Goal: Transaction & Acquisition: Purchase product/service

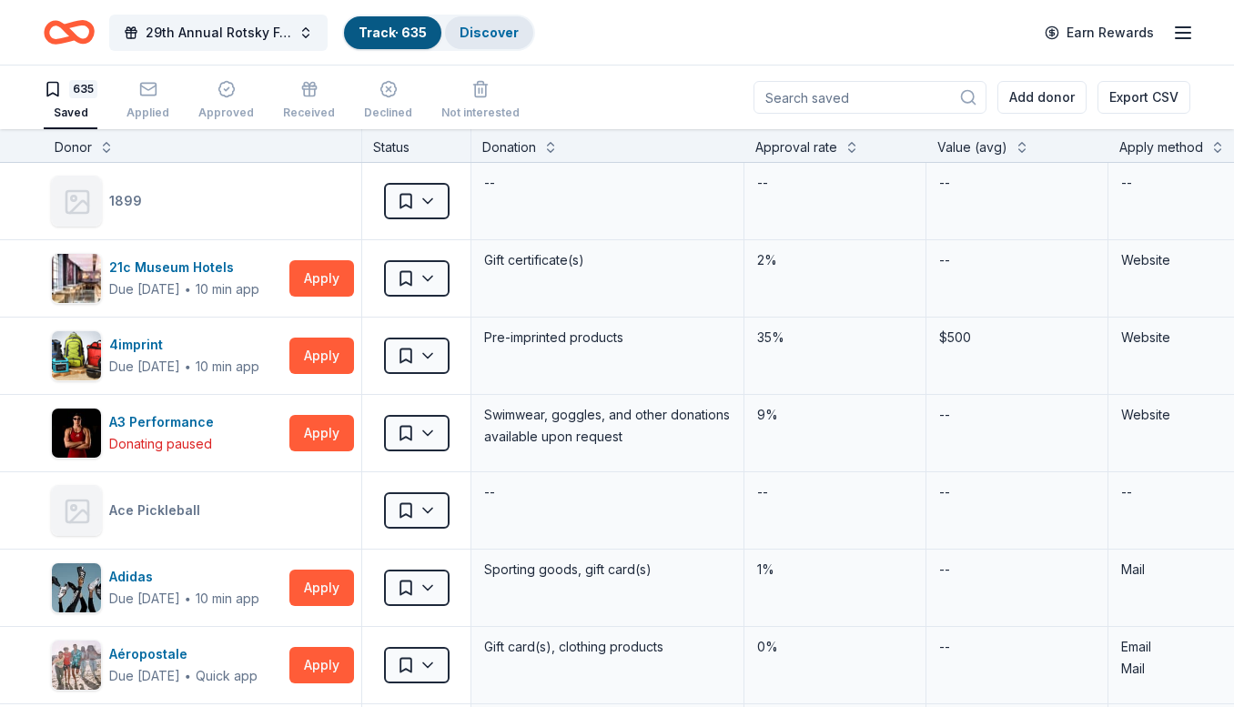
click at [489, 37] on link "Discover" at bounding box center [488, 32] width 59 height 15
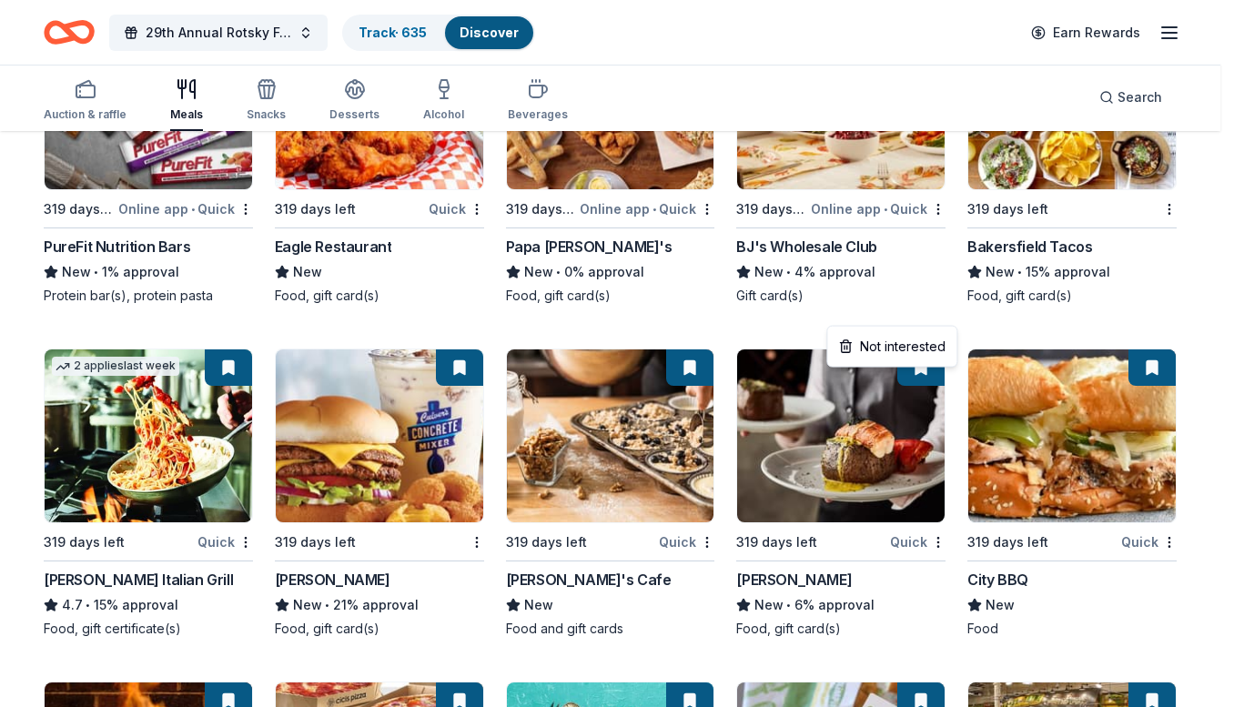
scroll to position [4370, 0]
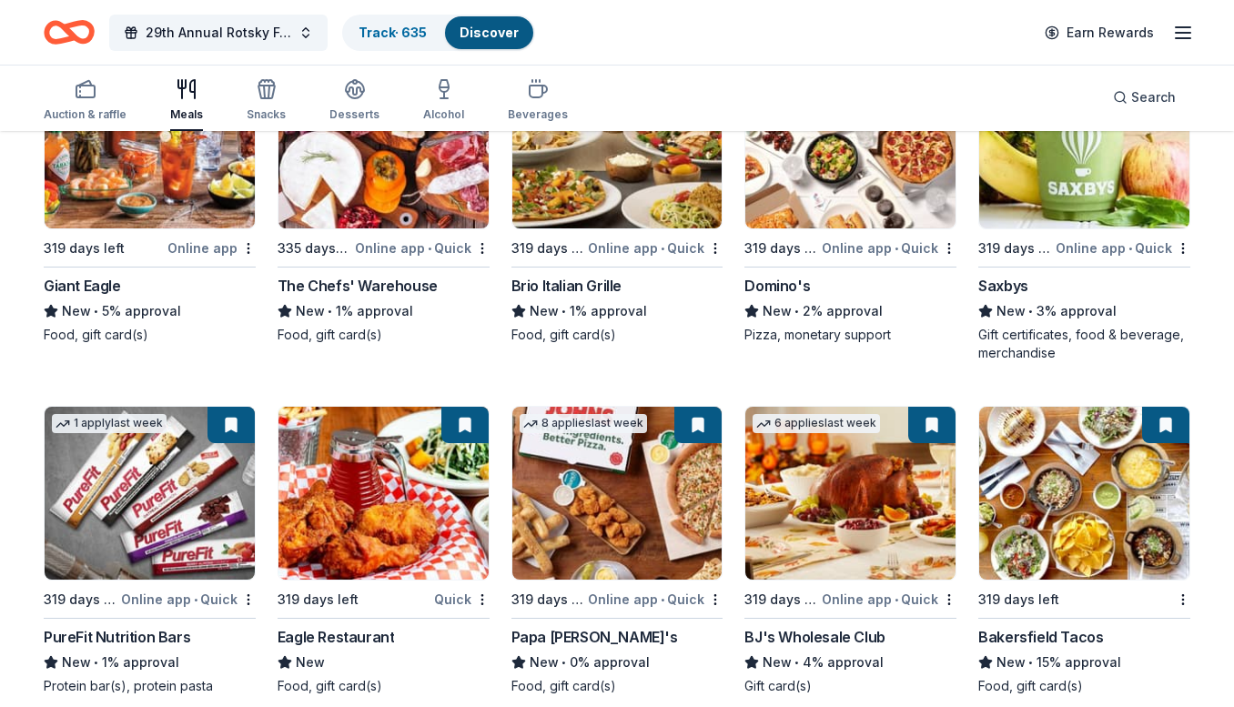
scroll to position [3647, 0]
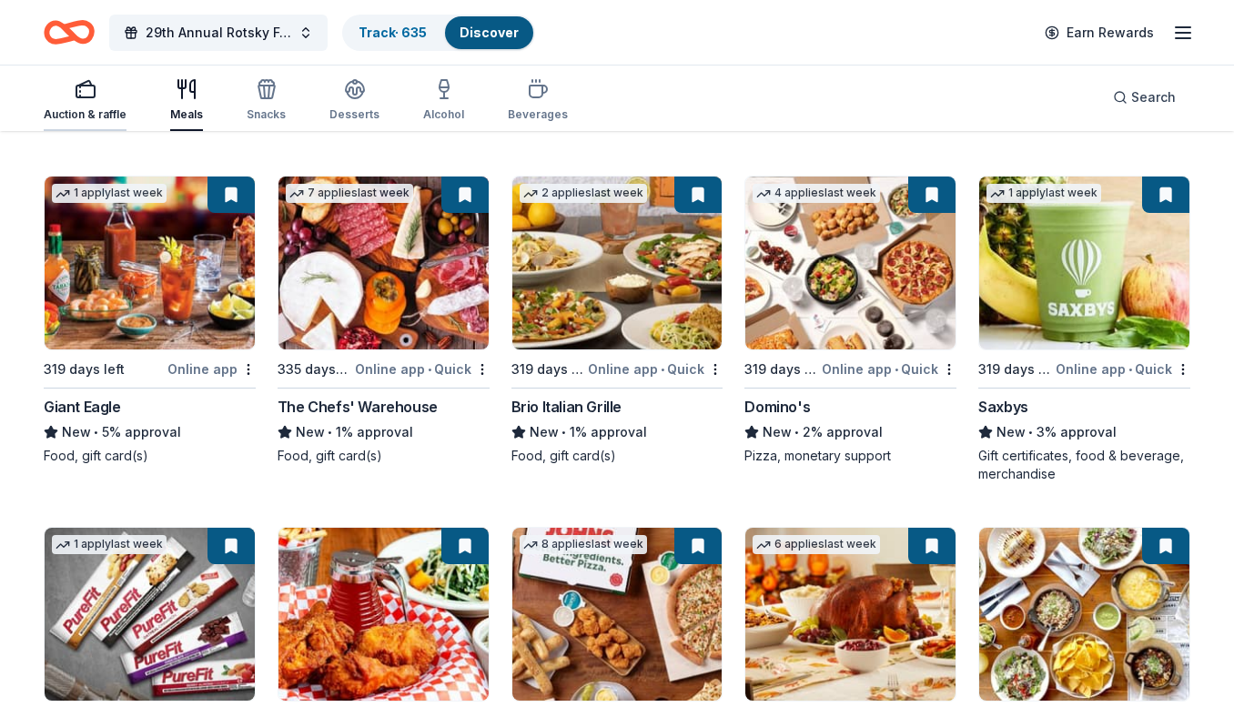
click at [91, 108] on div "Auction & raffle" at bounding box center [85, 114] width 83 height 15
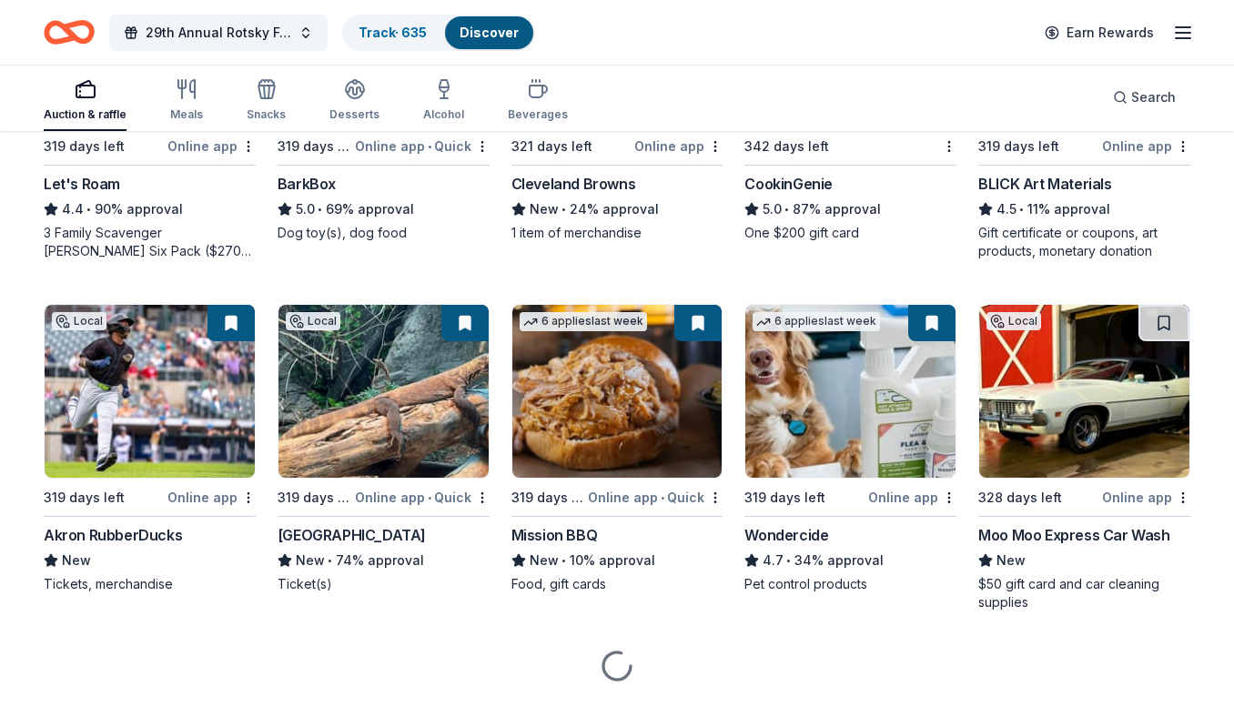
scroll to position [1114, 0]
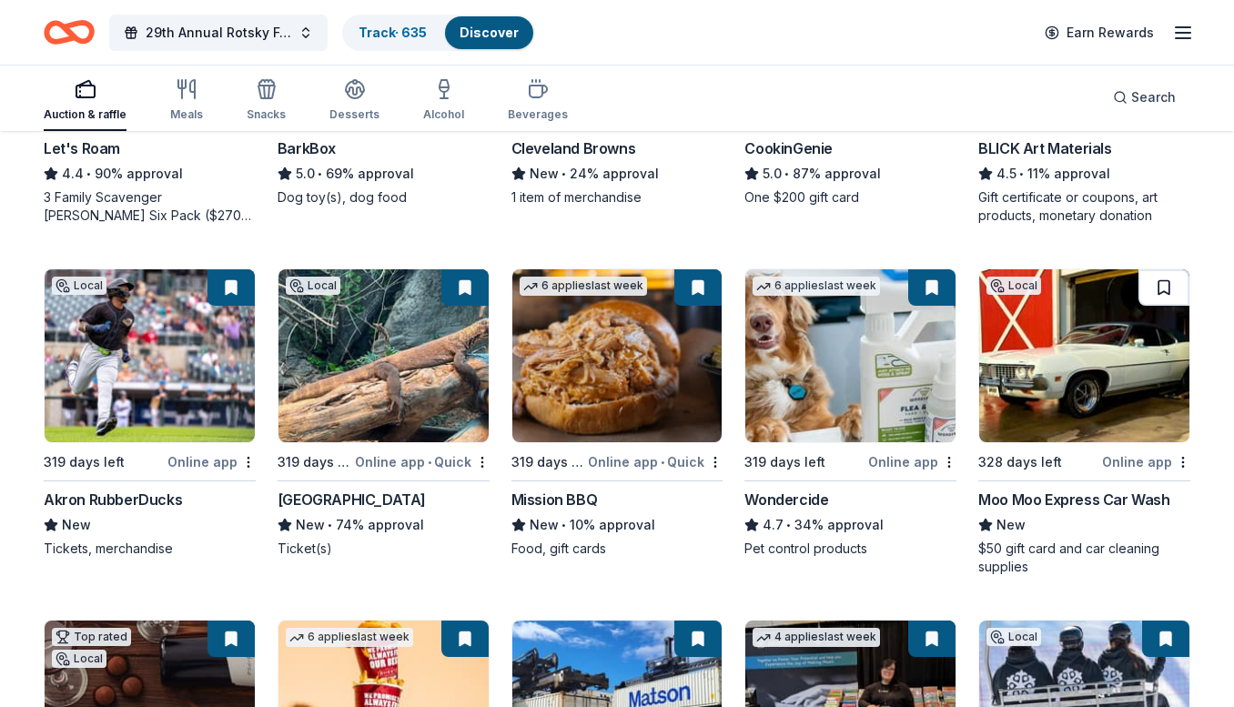
click at [1153, 273] on button at bounding box center [1163, 287] width 51 height 36
click at [1035, 491] on div "Moo Moo Express Car Wash" at bounding box center [1073, 500] width 191 height 22
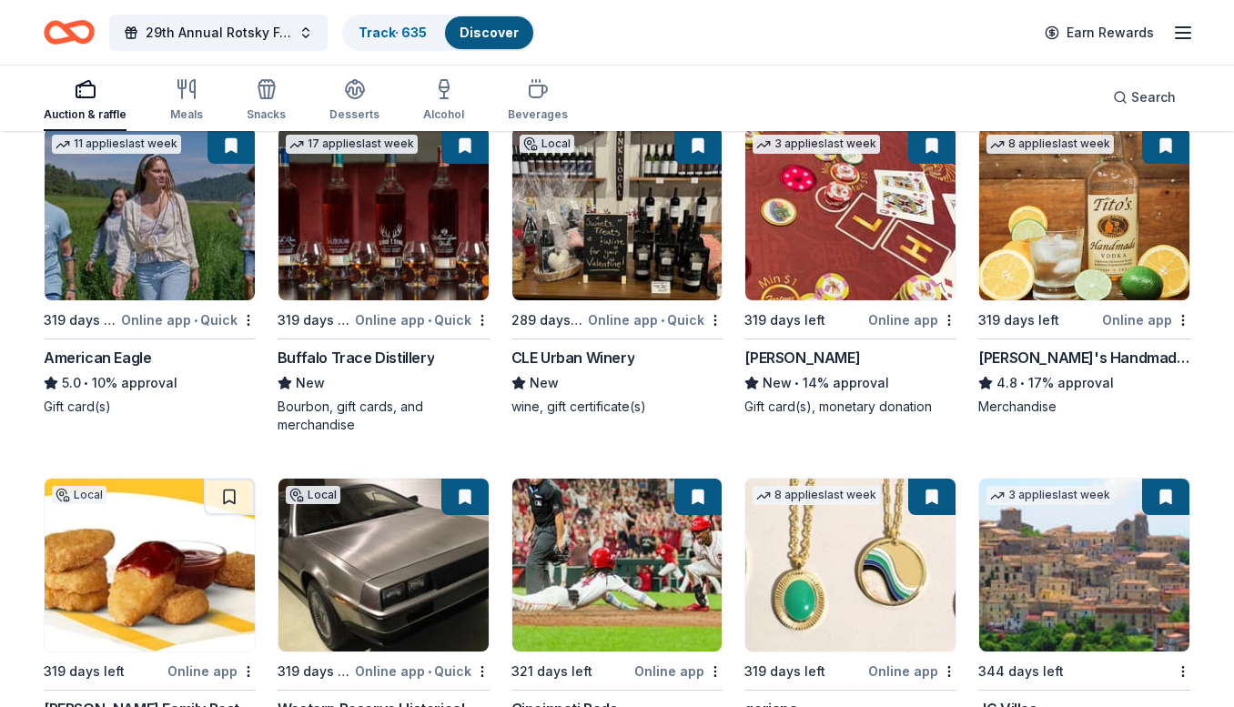
scroll to position [3471, 0]
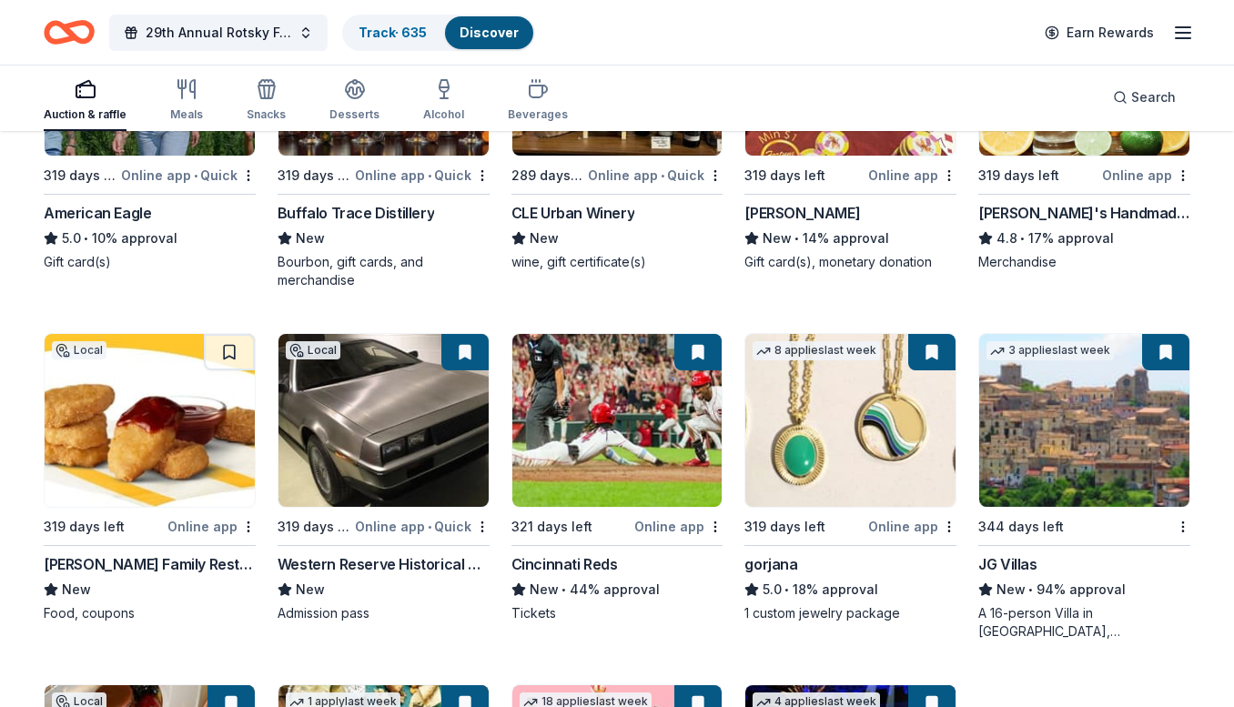
click at [146, 431] on img at bounding box center [150, 420] width 210 height 173
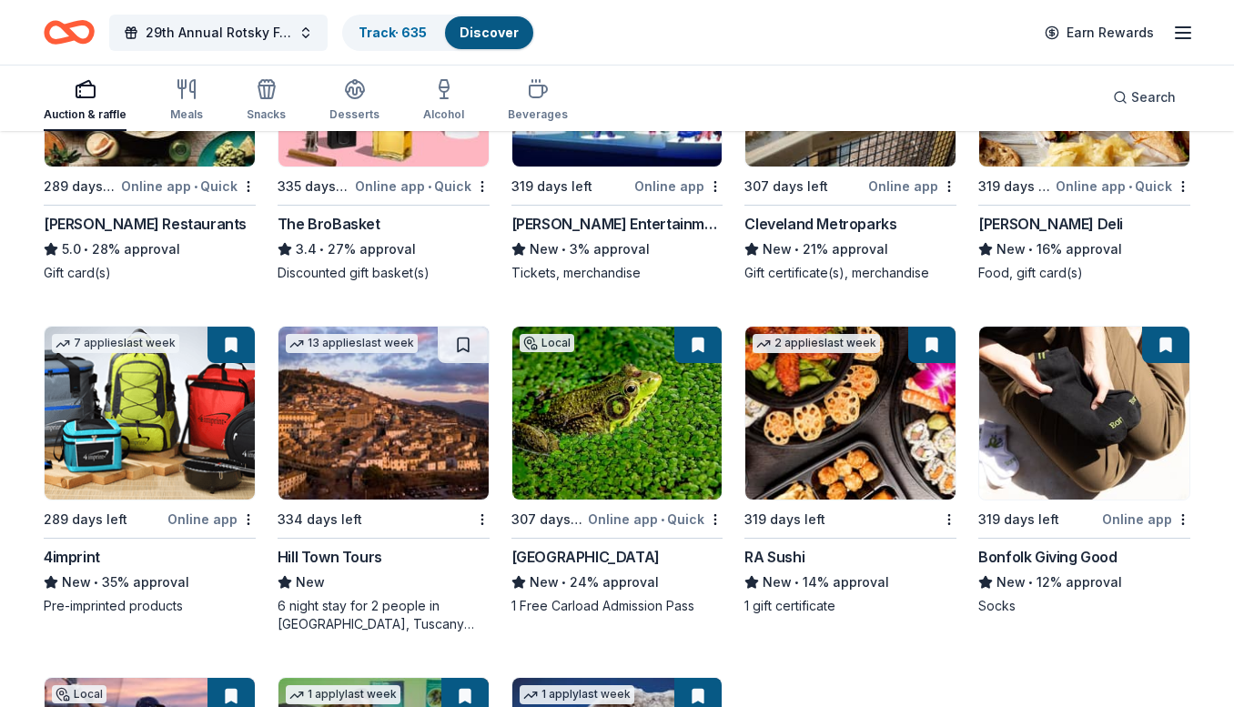
scroll to position [4199, 0]
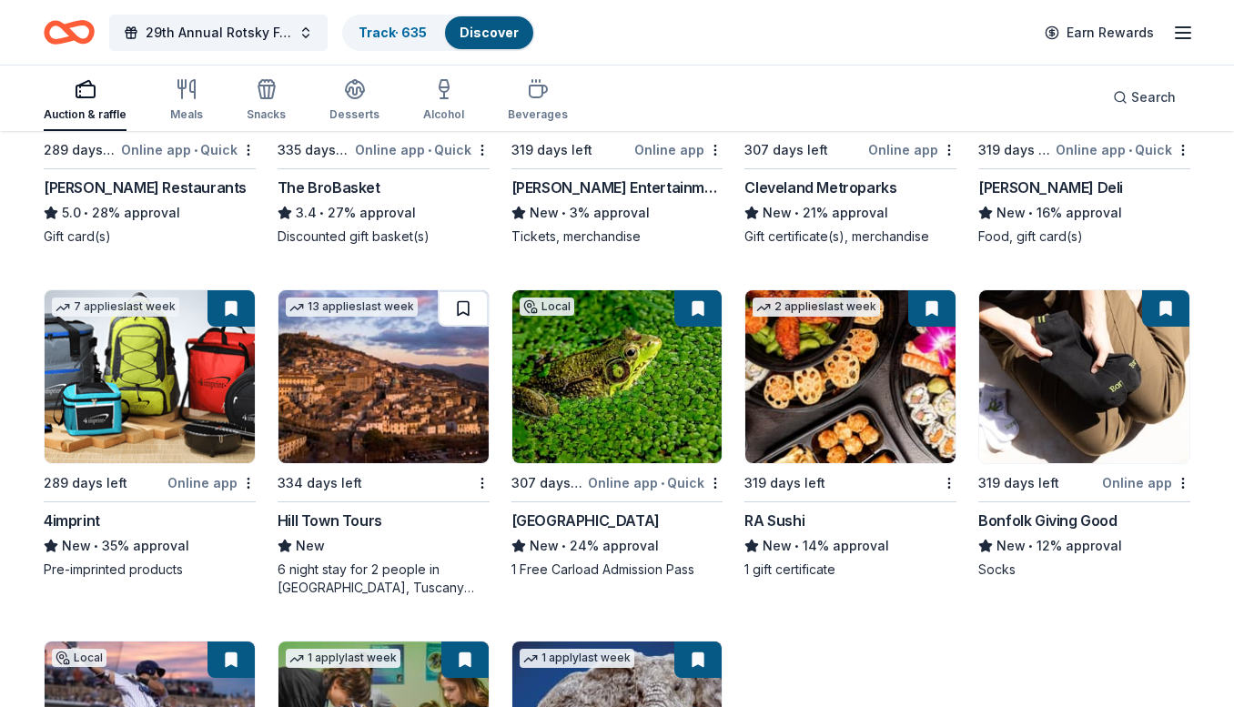
click at [477, 295] on button at bounding box center [463, 308] width 51 height 36
click at [357, 359] on img at bounding box center [383, 376] width 210 height 173
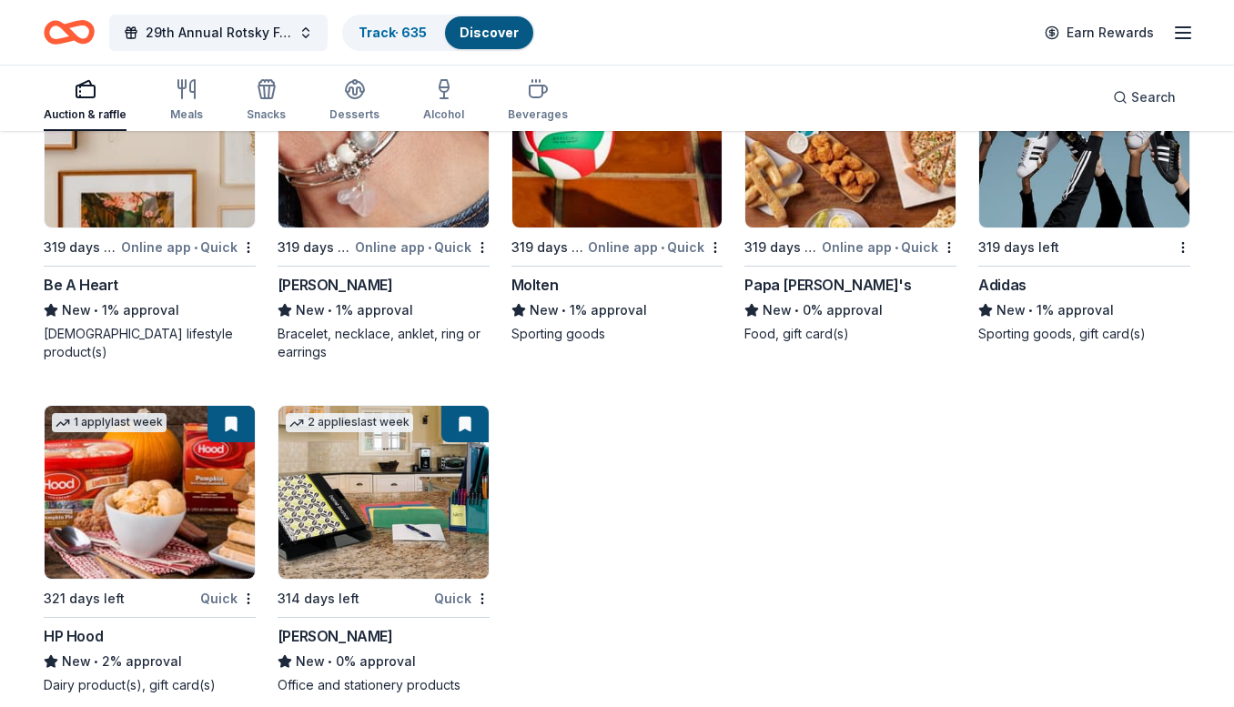
scroll to position [17670, 0]
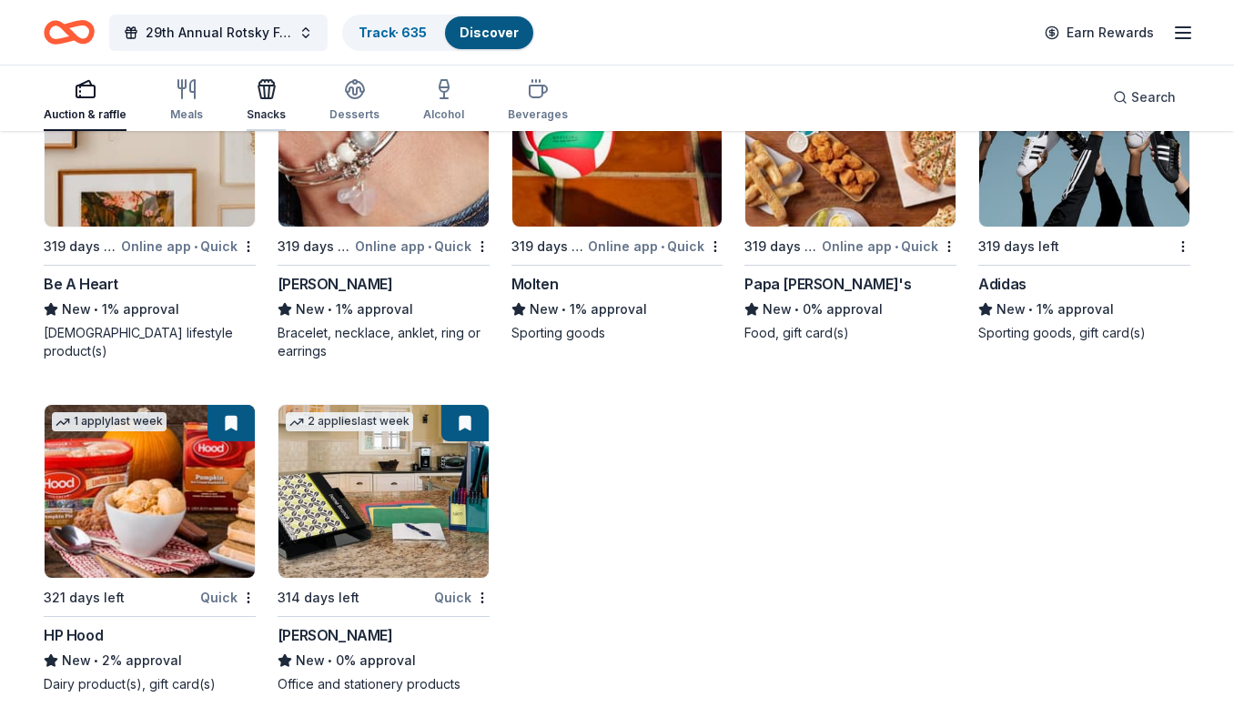
click at [270, 104] on div "Snacks" at bounding box center [266, 100] width 39 height 44
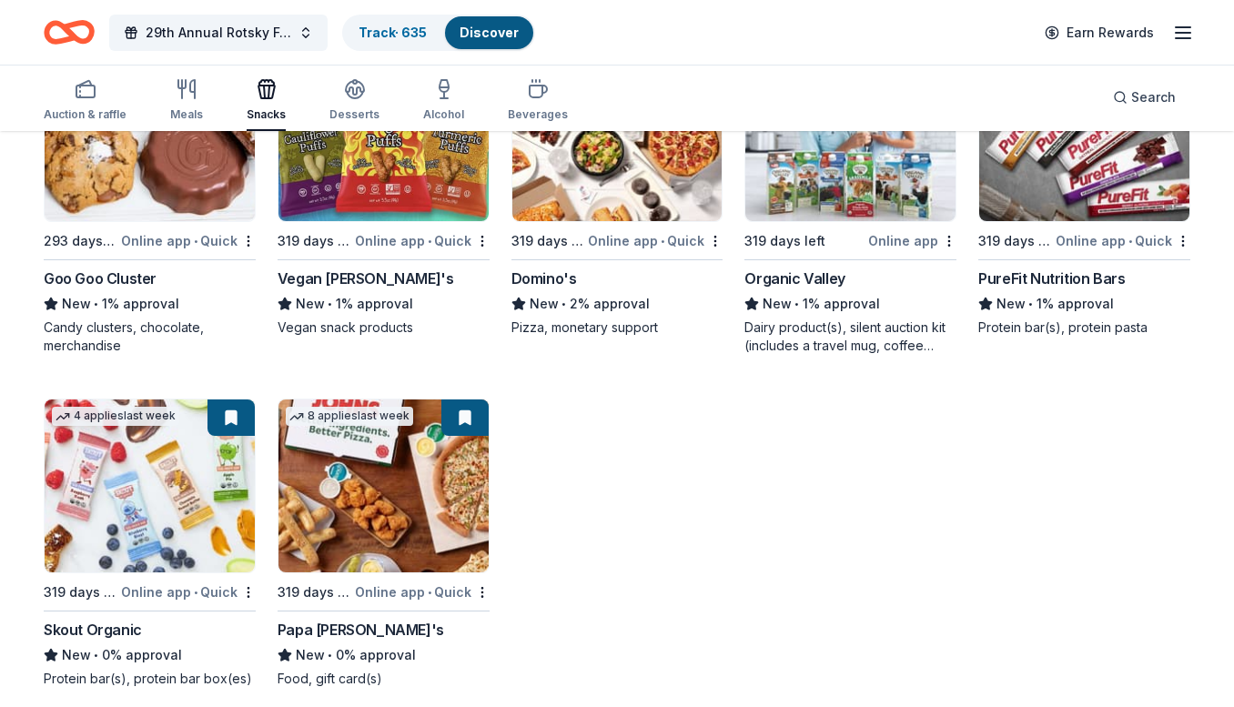
scroll to position [4109, 0]
click at [353, 106] on div "Desserts" at bounding box center [354, 100] width 50 height 44
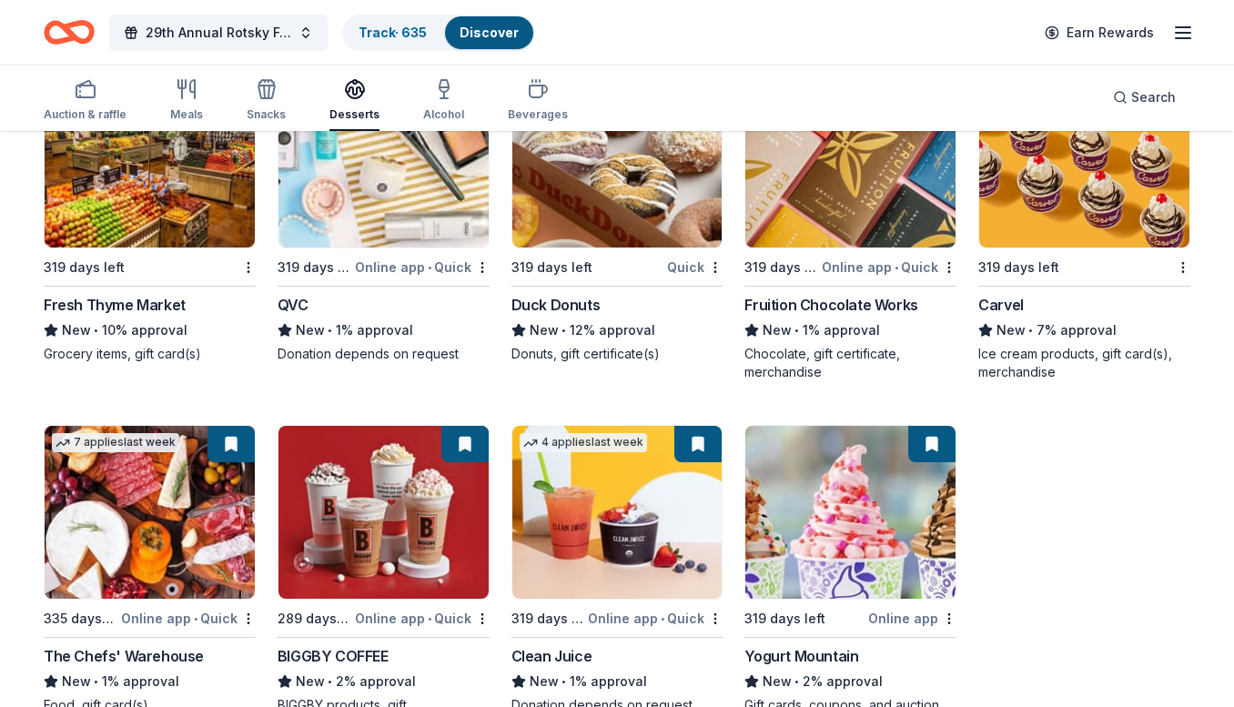
scroll to position [2409, 0]
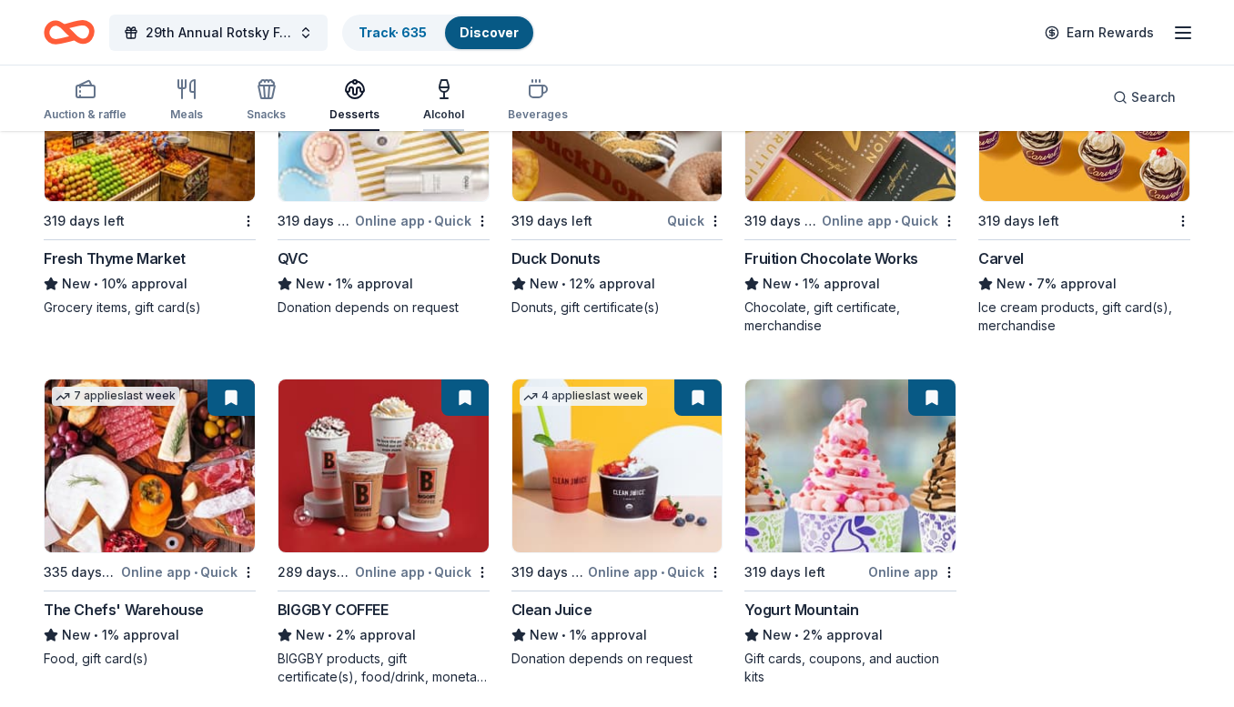
click at [438, 96] on icon "button" at bounding box center [444, 89] width 22 height 22
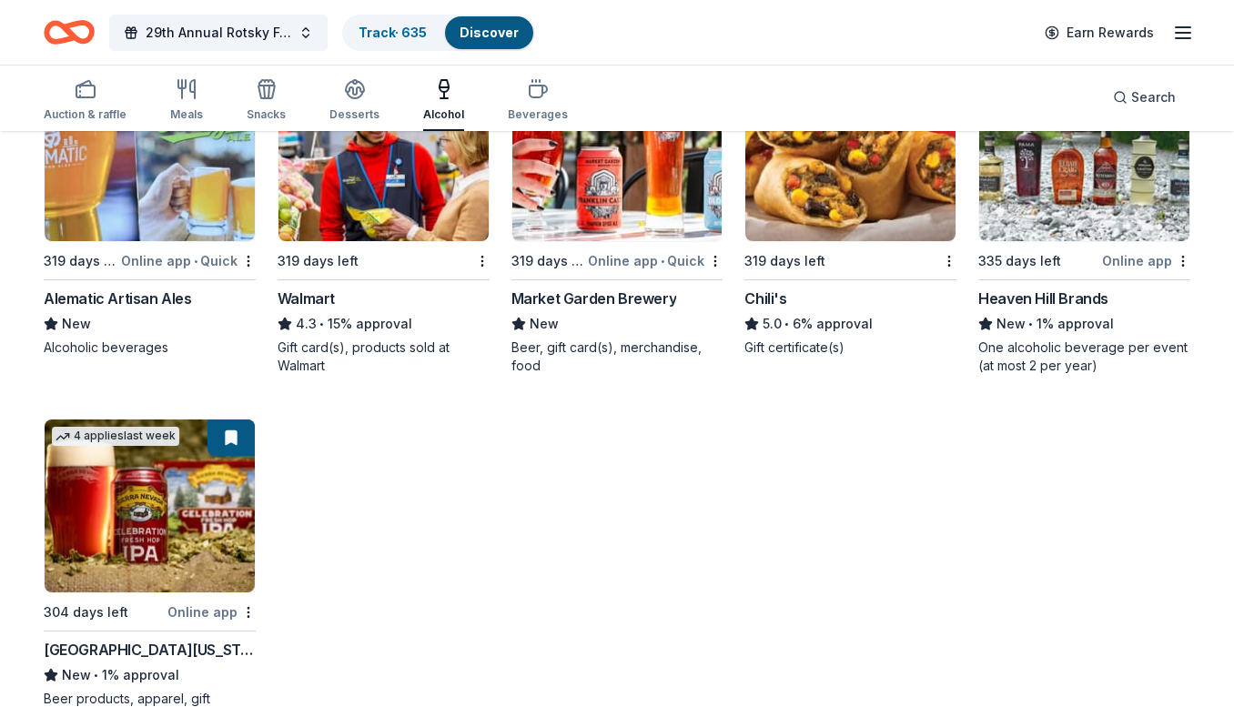
scroll to position [1356, 0]
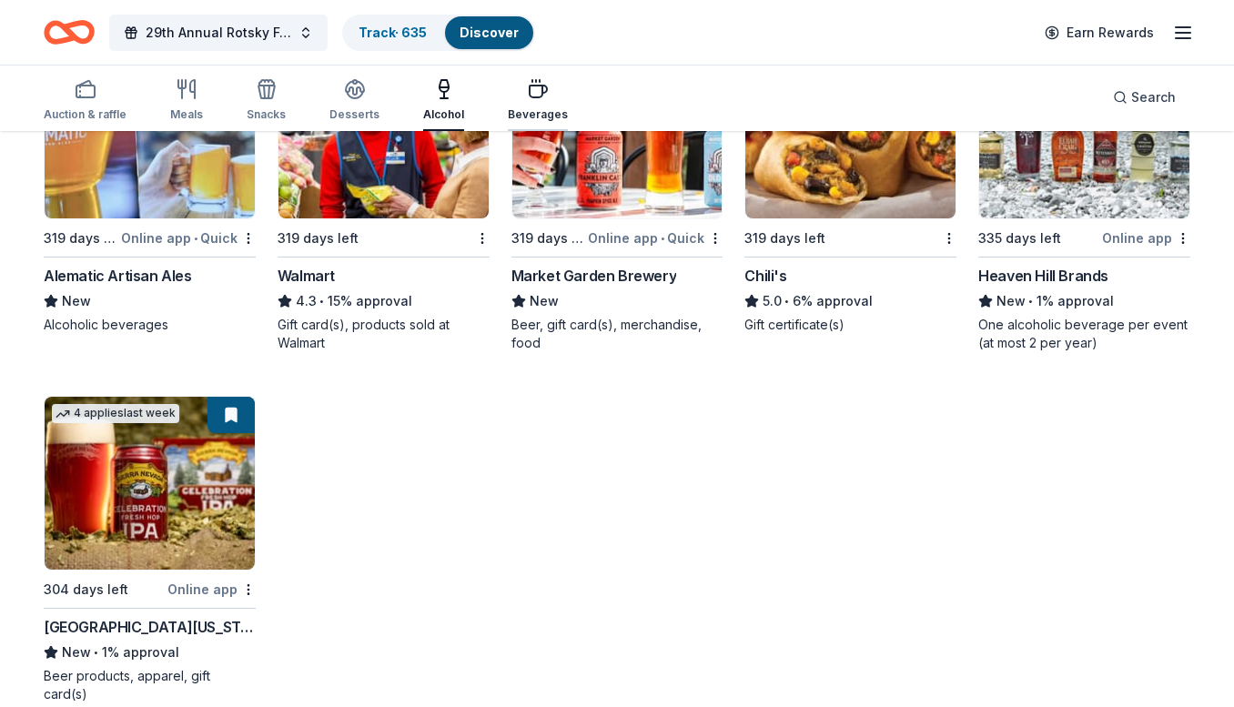
click at [535, 87] on icon "button" at bounding box center [538, 89] width 22 height 22
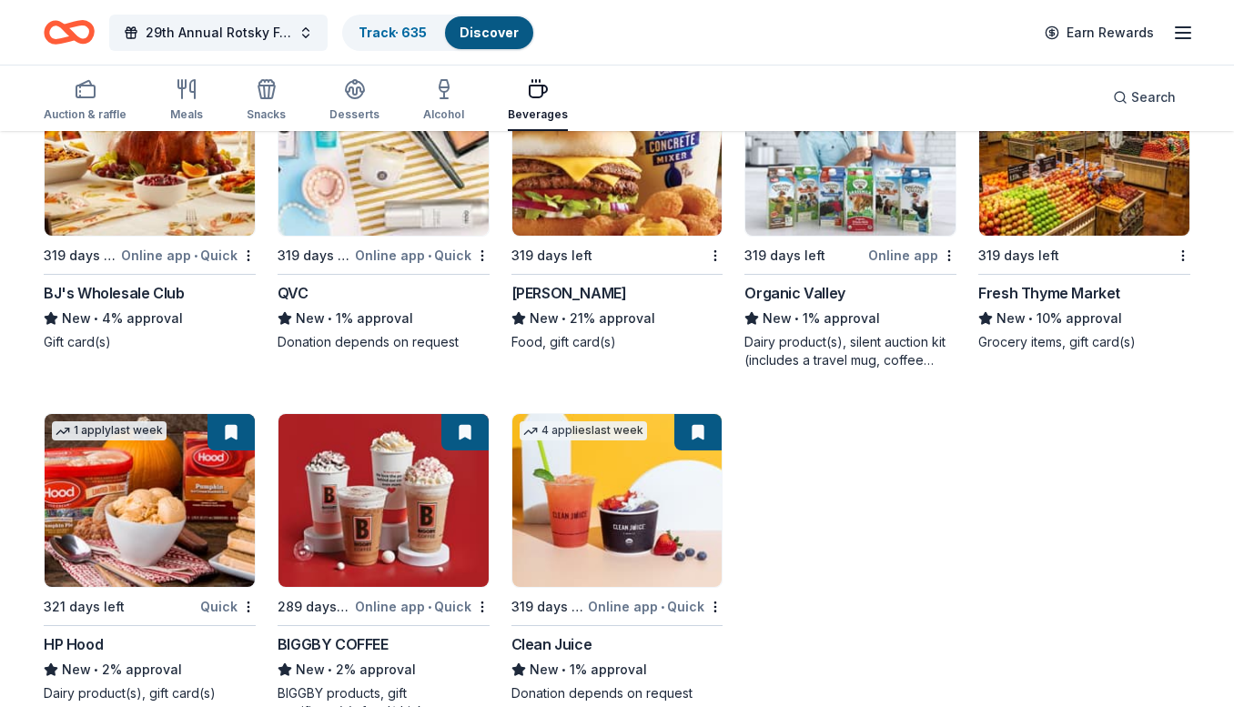
scroll to position [1375, 0]
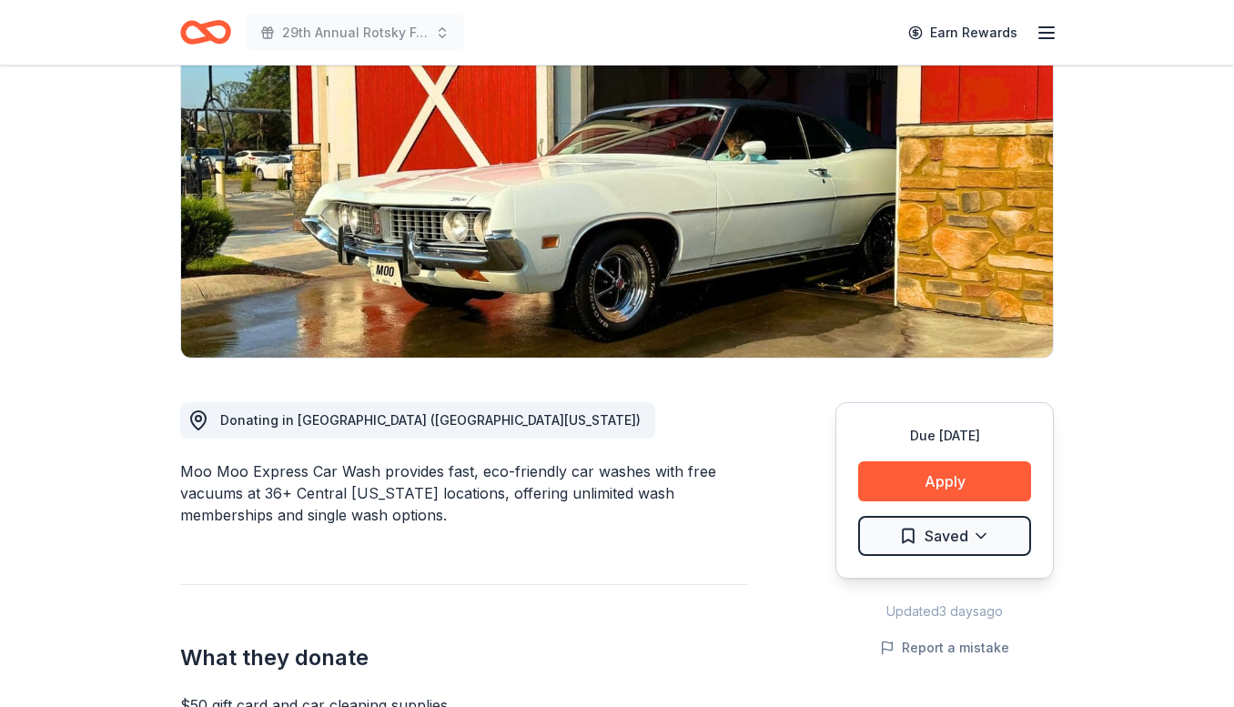
scroll to position [272, 0]
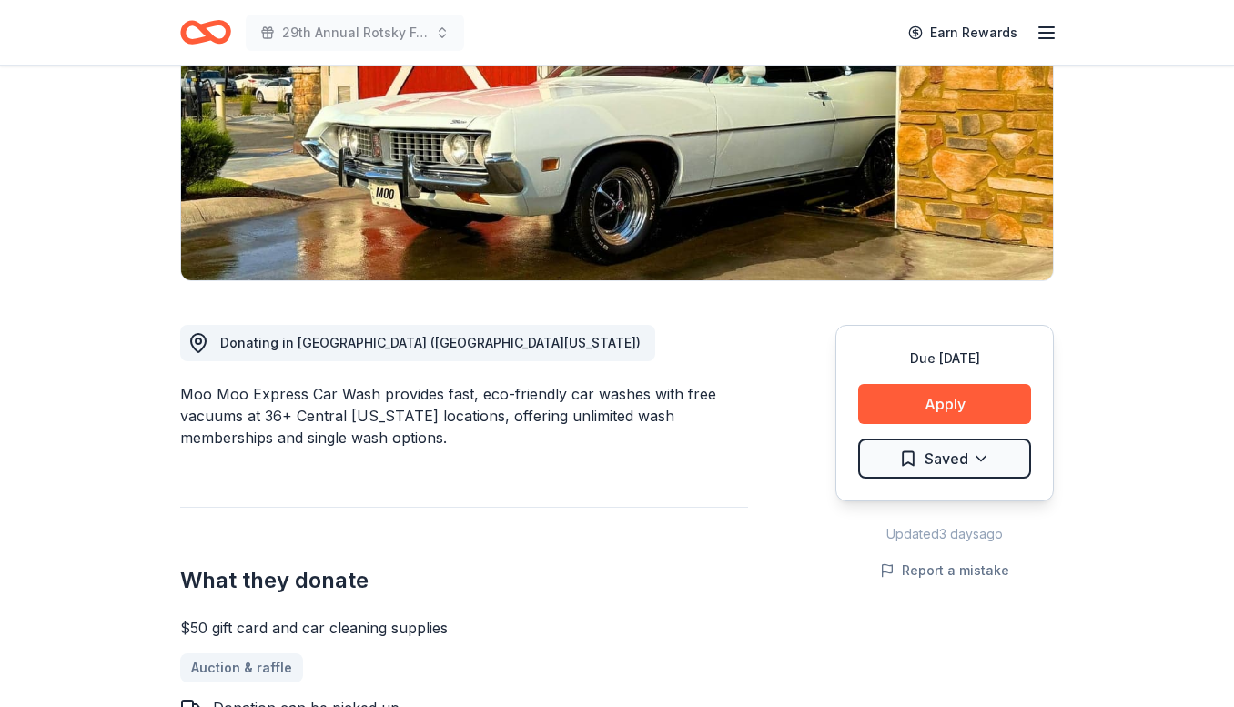
click at [964, 435] on html "29th Annual Rotsky Foundation Silent Auction Earn Rewards Due [DATE] Share Moo …" at bounding box center [617, 81] width 1234 height 707
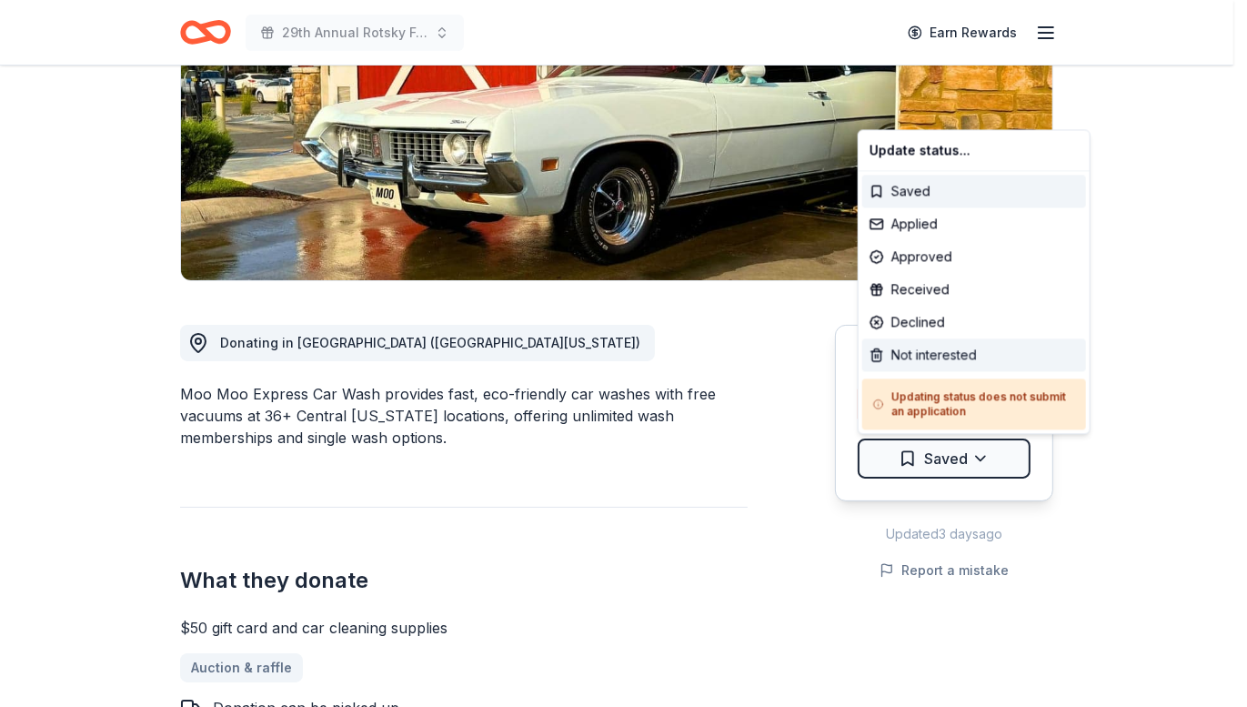
click at [932, 358] on div "Not interested" at bounding box center [974, 354] width 224 height 33
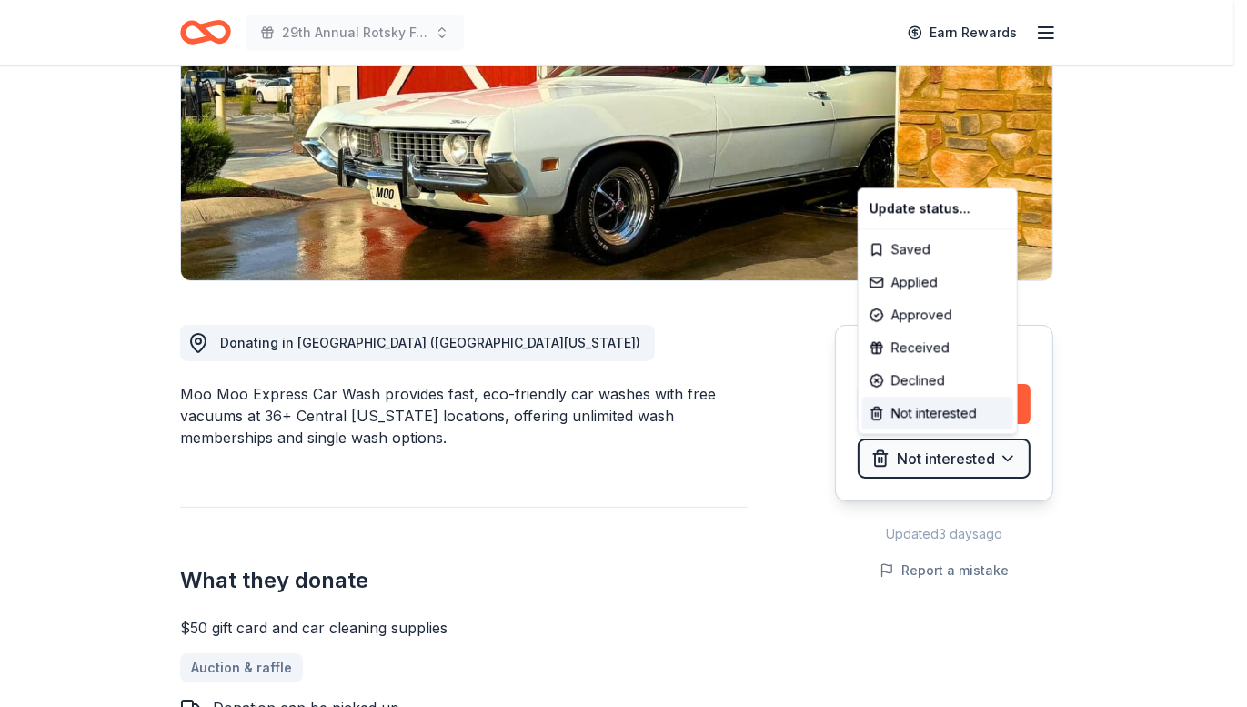
click at [1147, 411] on html "29th Annual Rotsky Foundation Silent Auction Earn Rewards Due [DATE] Share Moo …" at bounding box center [623, 81] width 1247 height 707
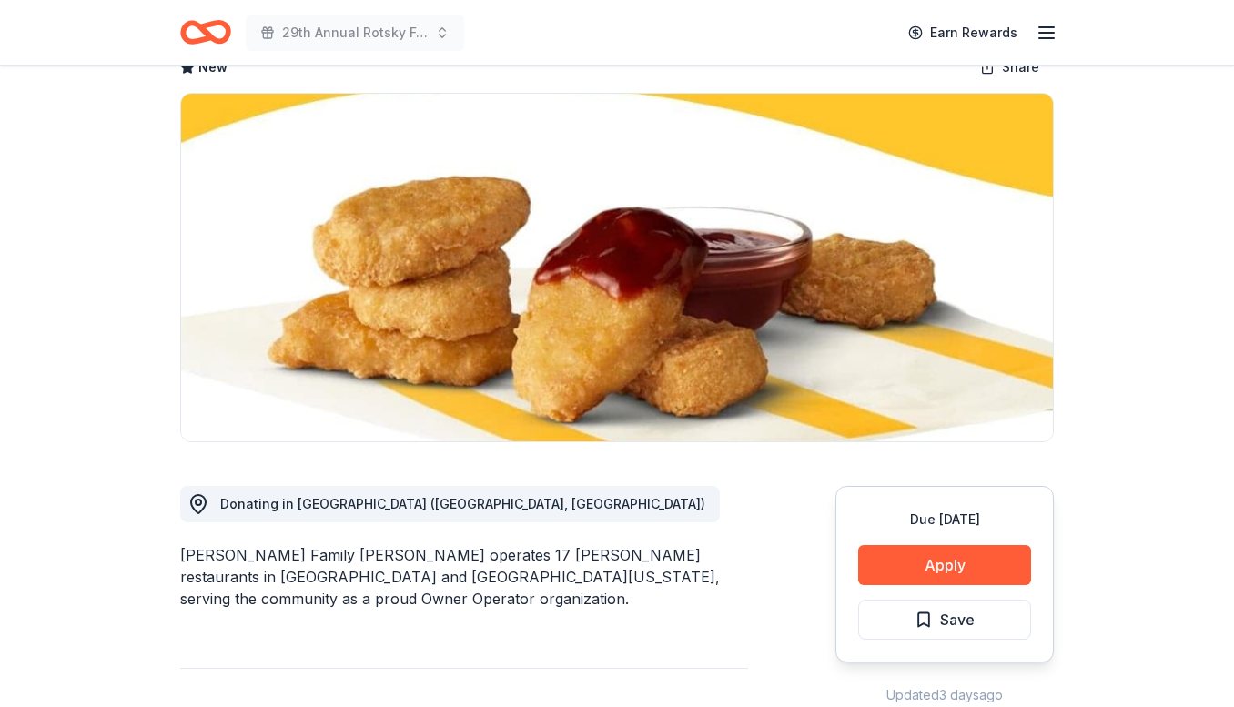
scroll to position [259, 0]
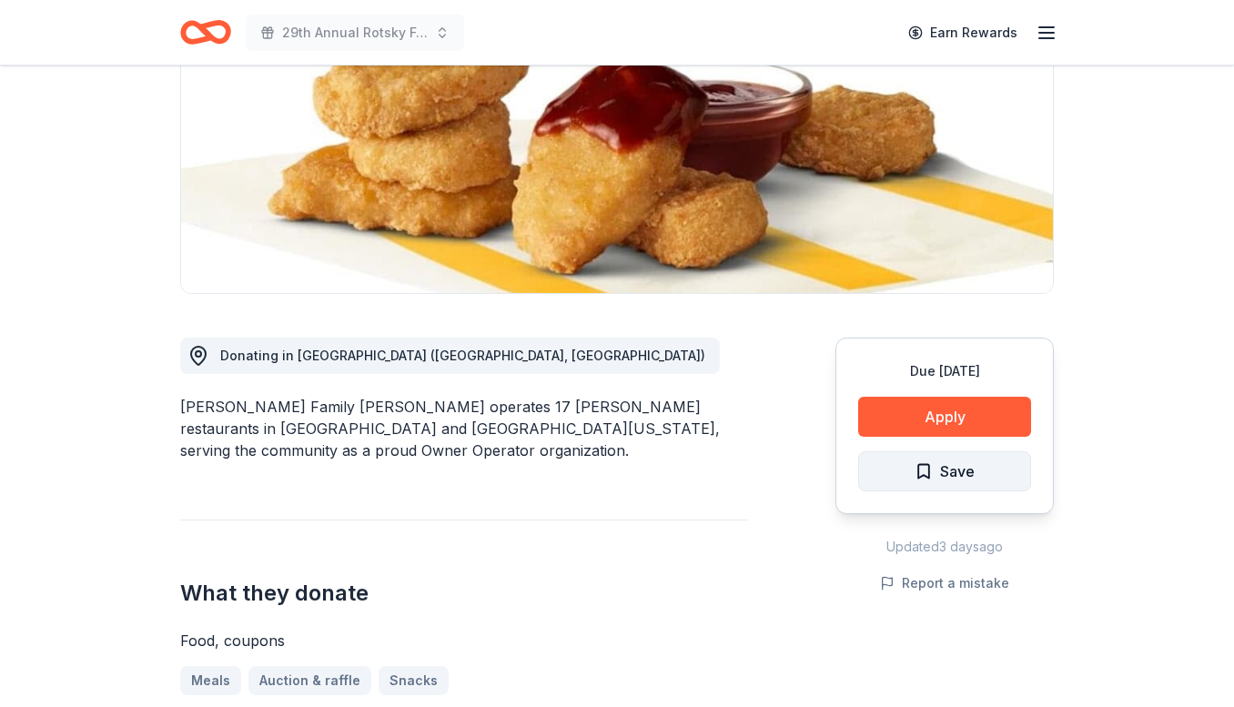
click at [946, 469] on span "Save" at bounding box center [957, 471] width 35 height 24
click at [986, 448] on html "29th Annual Rotsky Foundation Silent Auction Earn Rewards Due in 319 days Share…" at bounding box center [617, 94] width 1234 height 707
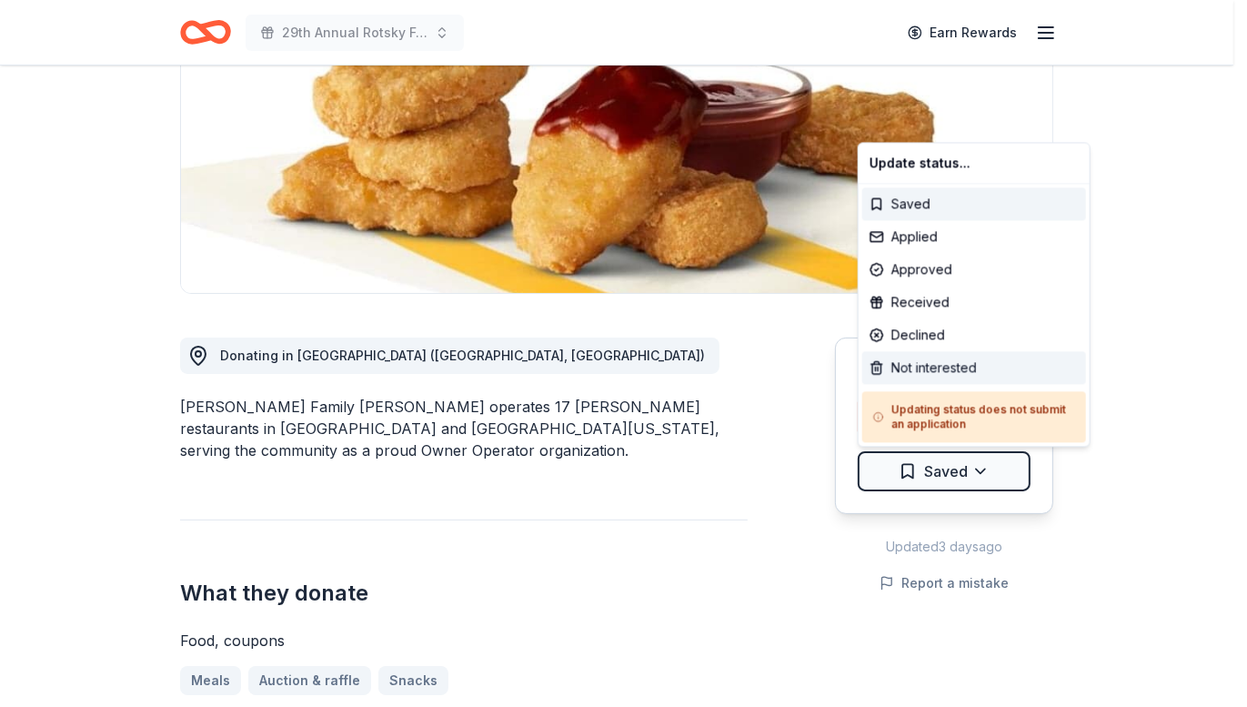
click at [932, 383] on div "Not interested" at bounding box center [974, 367] width 224 height 33
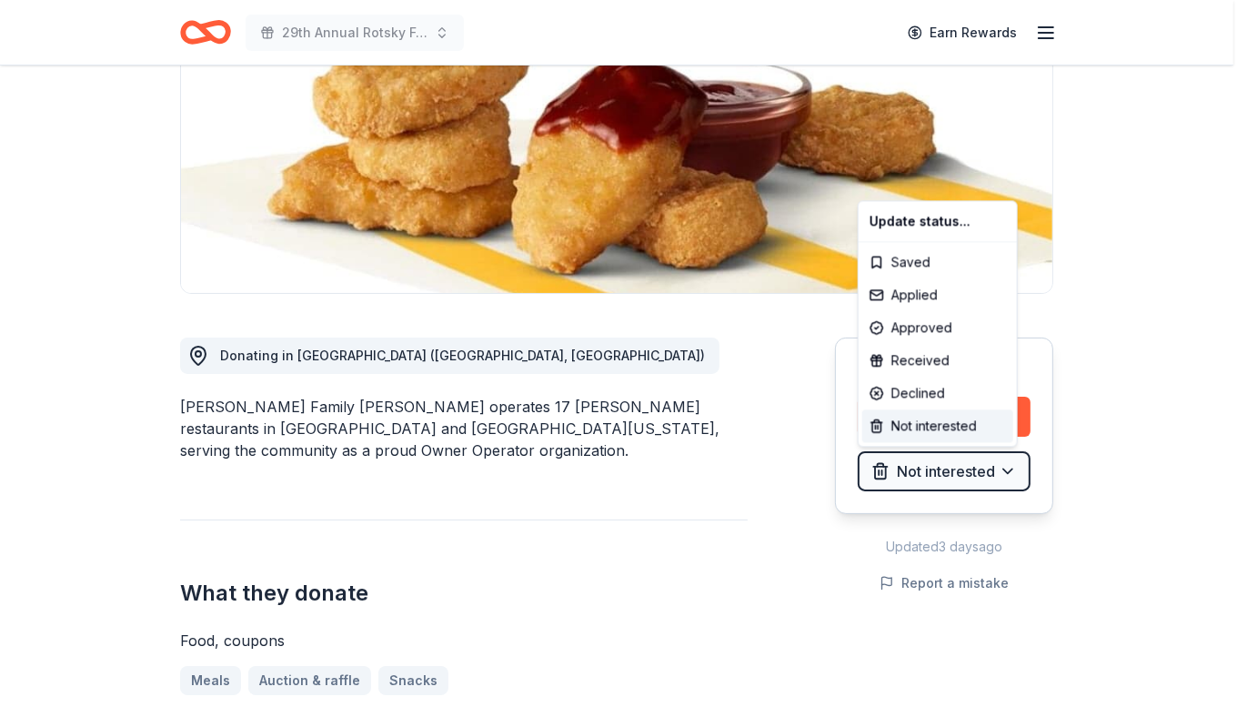
click at [1150, 444] on html "29th Annual Rotsky Foundation Silent Auction Earn Rewards Due in 319 days Share…" at bounding box center [623, 94] width 1247 height 707
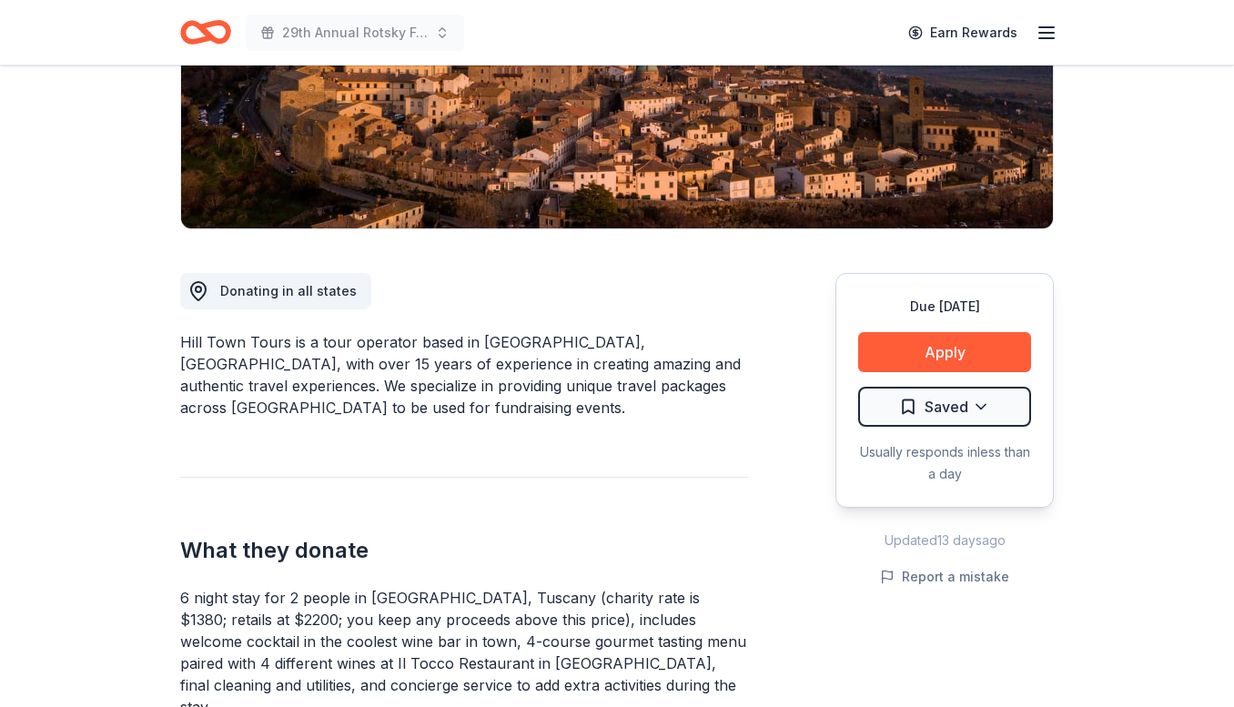
scroll to position [362, 0]
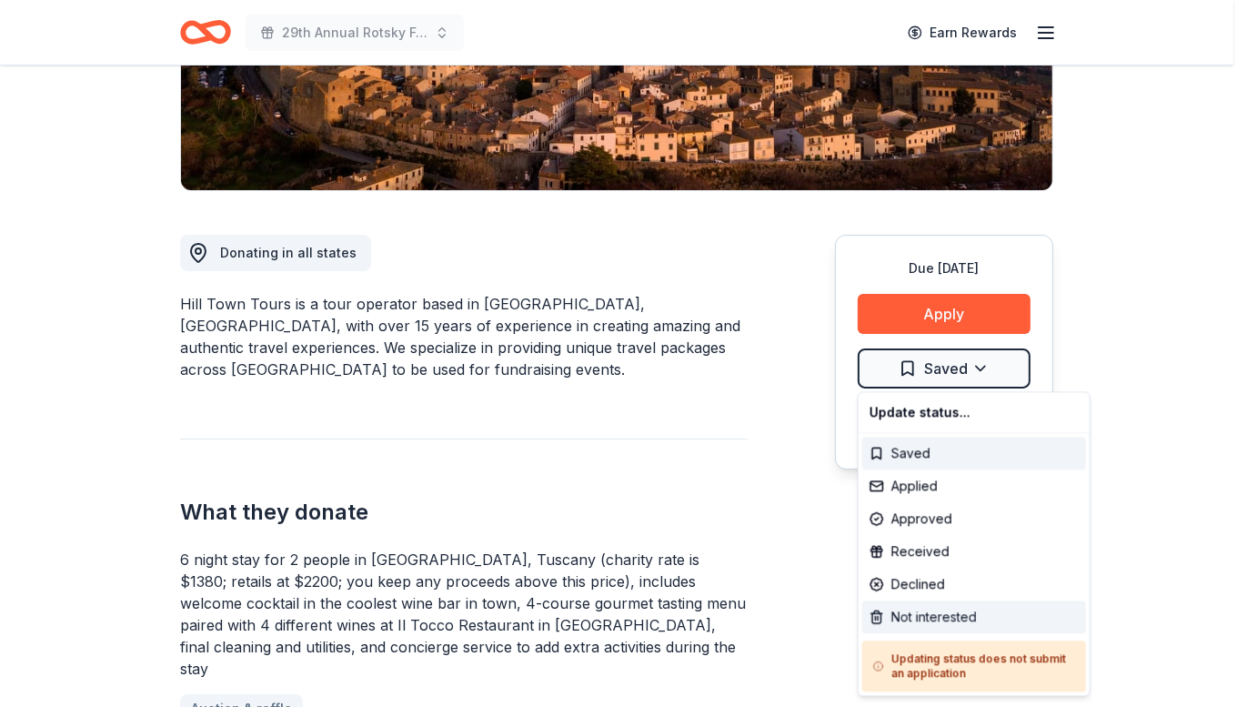
click at [926, 629] on div "Not interested" at bounding box center [974, 616] width 224 height 33
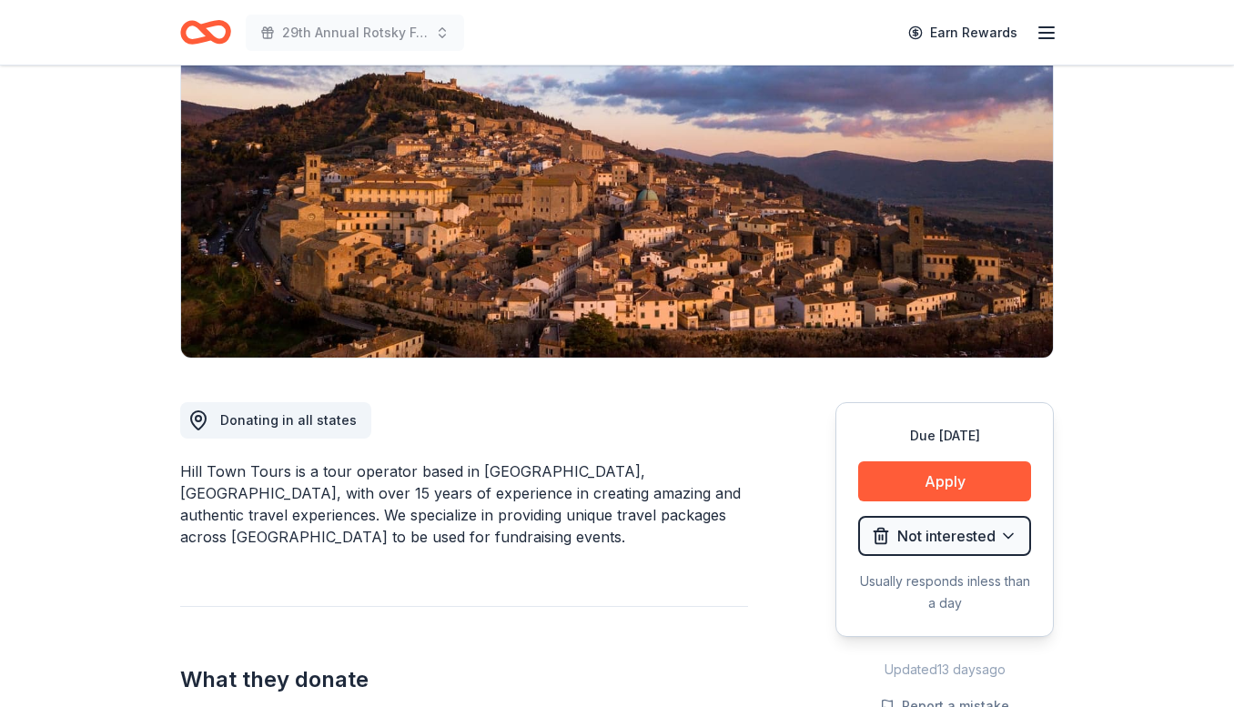
scroll to position [0, 0]
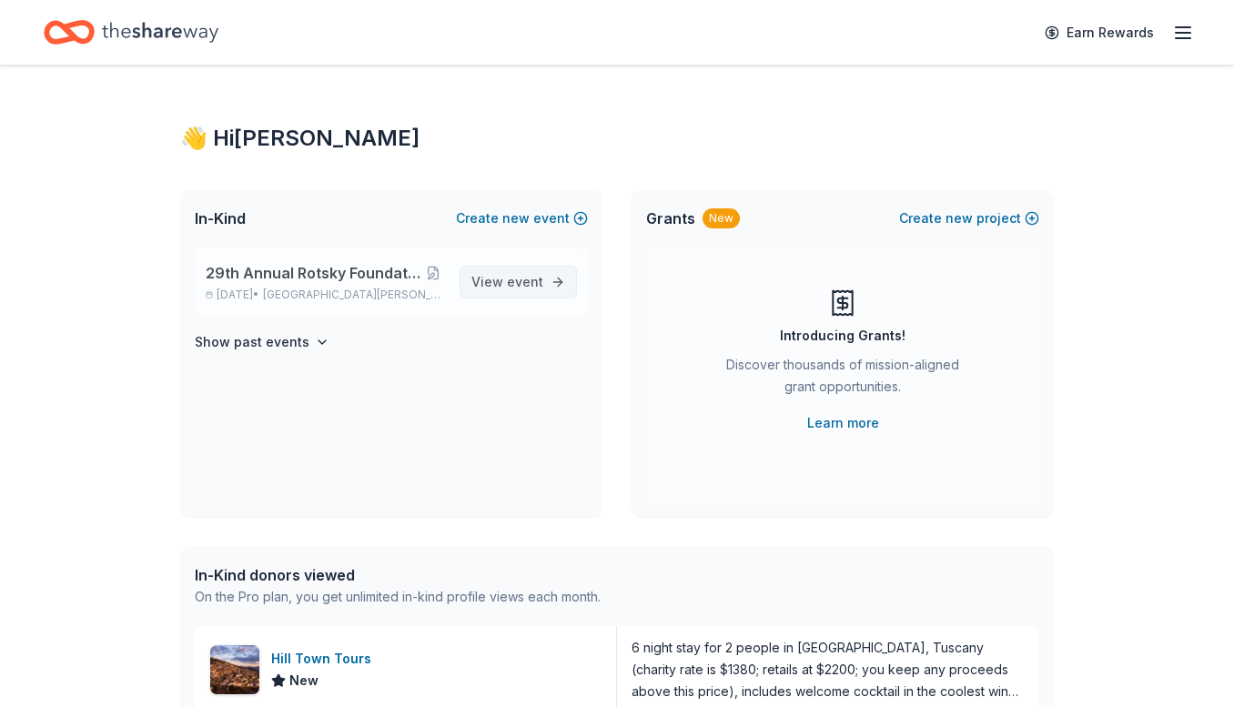
click at [503, 287] on span "View event" at bounding box center [507, 282] width 72 height 22
